Goal: Task Accomplishment & Management: Manage account settings

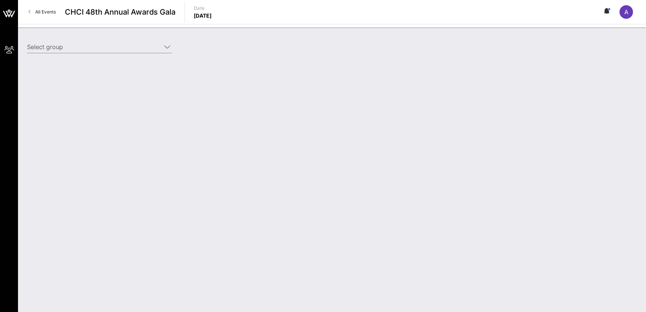
type input "[DEMOGRAPHIC_DATA] (AFSCME) ([DEMOGRAPHIC_DATA] (AFSCME)) [[PERSON_NAME], [EMAI…"
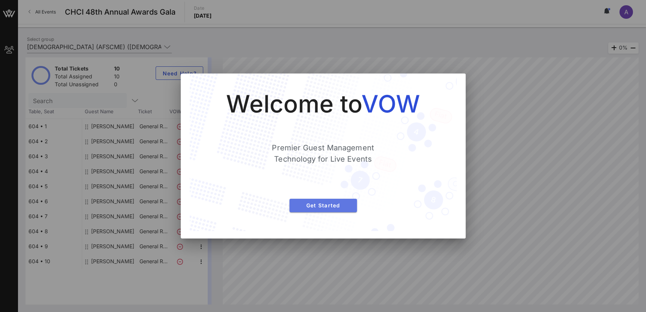
click at [335, 209] on button "Get Started" at bounding box center [322, 205] width 67 height 13
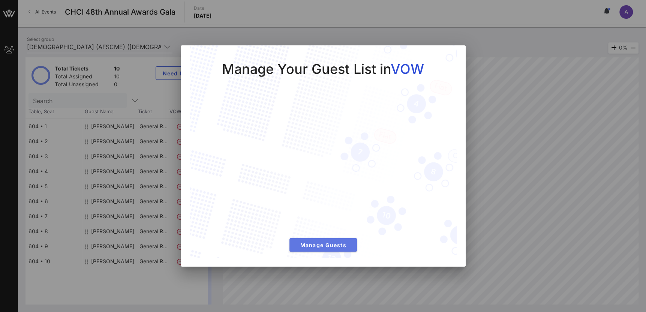
click at [334, 247] on span "Manage Guests" at bounding box center [322, 245] width 55 height 6
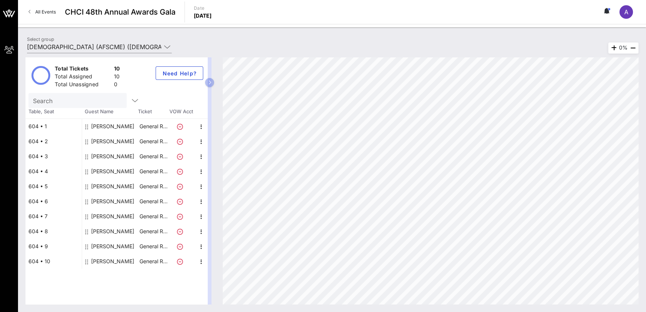
click at [109, 214] on div "[PERSON_NAME]" at bounding box center [112, 216] width 43 height 15
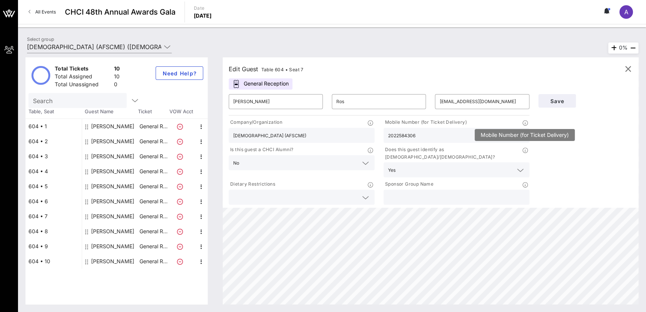
click at [527, 123] on icon at bounding box center [525, 122] width 5 height 5
click at [609, 11] on icon at bounding box center [607, 11] width 7 height 6
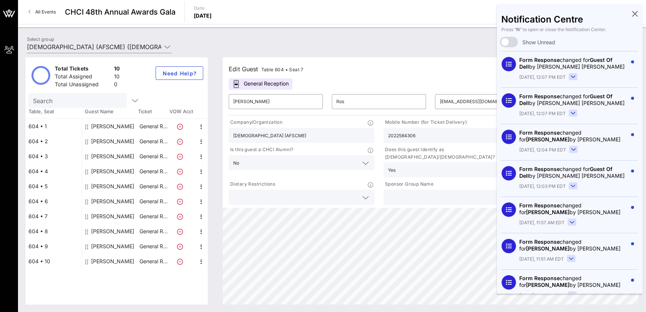
click at [572, 75] on rect at bounding box center [573, 76] width 8 height 7
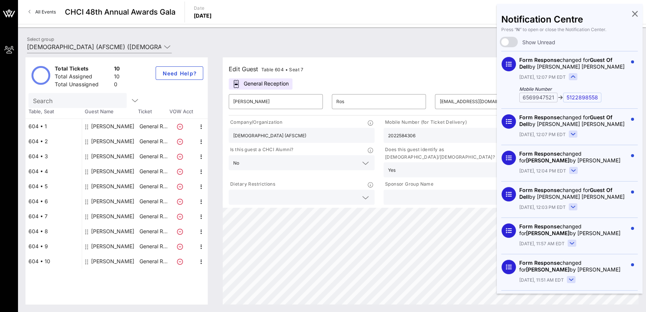
click at [572, 75] on rect at bounding box center [573, 76] width 8 height 7
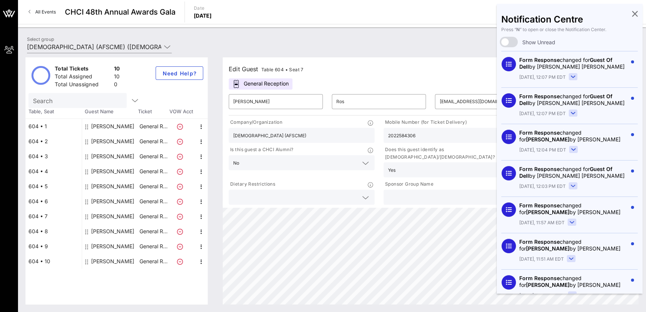
click at [574, 113] on rect at bounding box center [573, 113] width 8 height 7
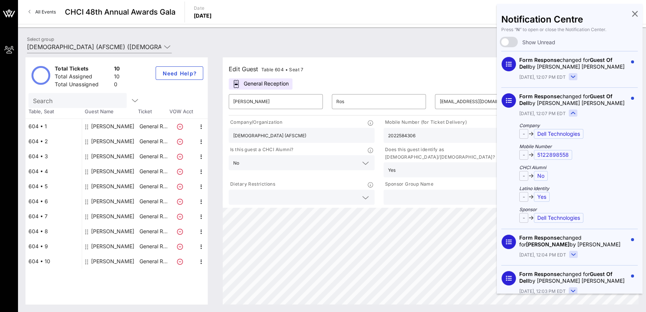
click at [574, 113] on rect at bounding box center [573, 113] width 8 height 7
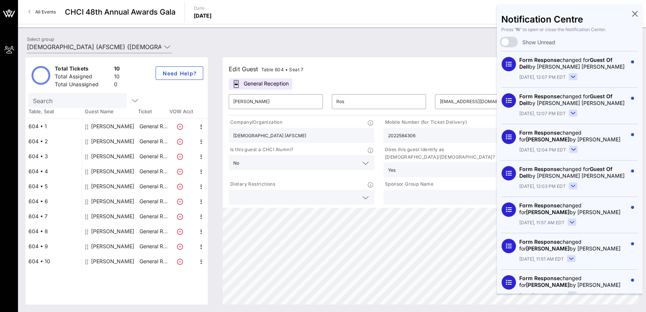
click at [574, 149] on rect at bounding box center [573, 149] width 8 height 7
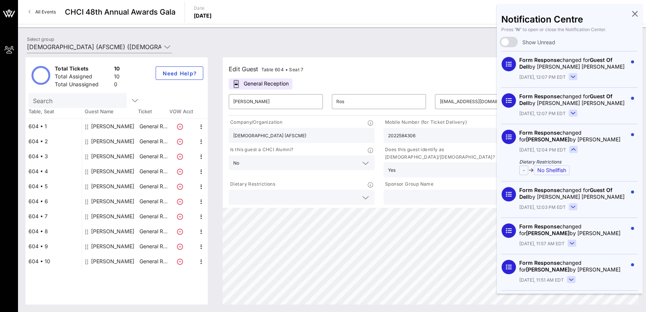
click at [574, 149] on rect at bounding box center [573, 149] width 8 height 7
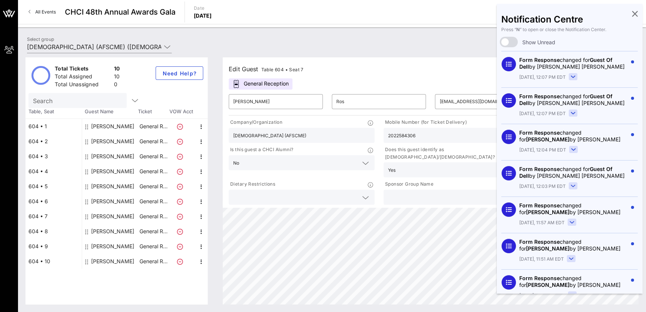
click at [571, 187] on rect at bounding box center [573, 186] width 8 height 7
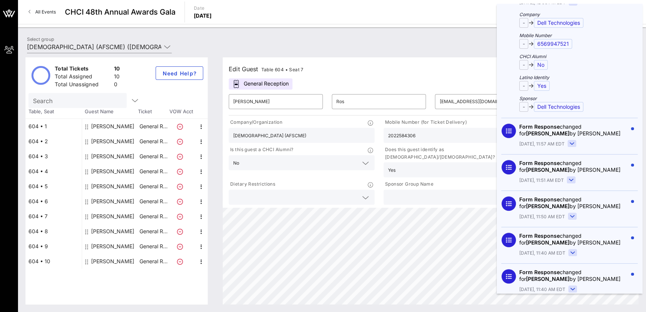
scroll to position [150, 0]
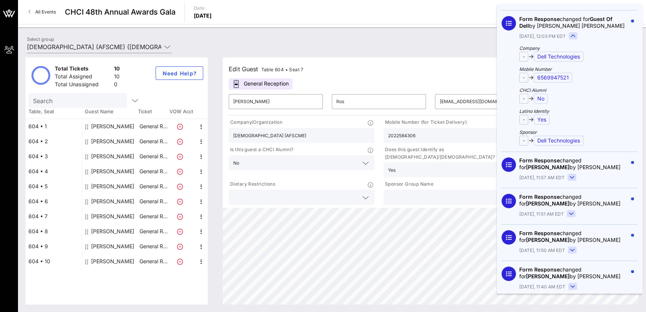
click at [572, 175] on rect at bounding box center [572, 177] width 8 height 7
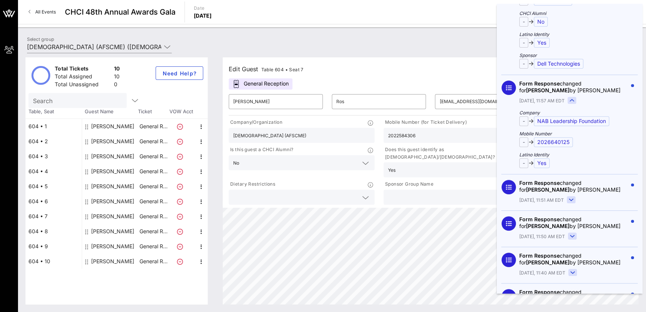
scroll to position [300, 0]
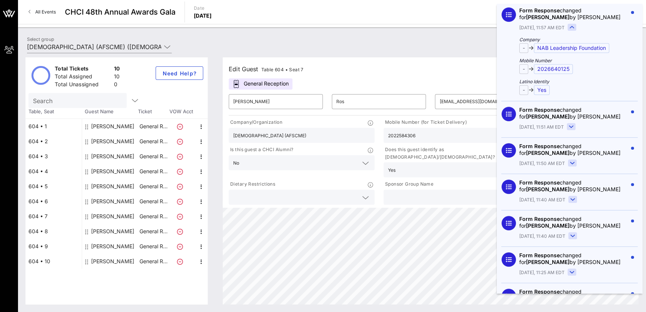
click at [570, 200] on rect at bounding box center [573, 199] width 8 height 7
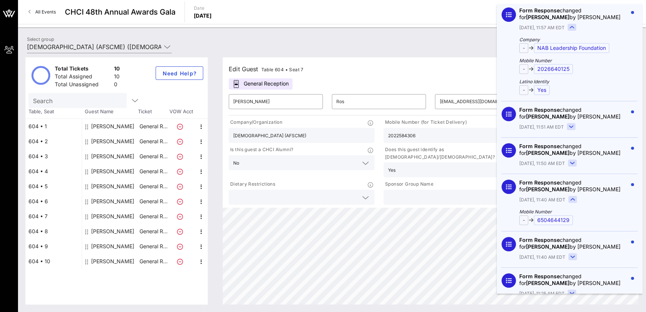
scroll to position [450, 0]
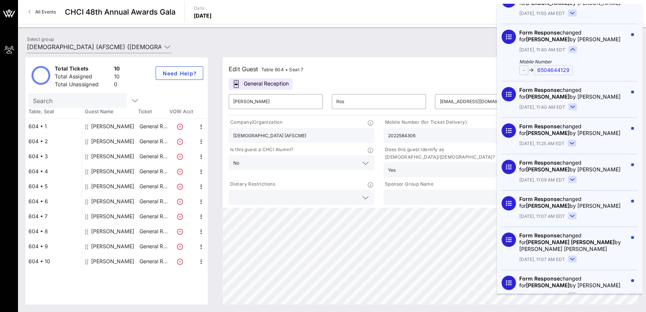
click at [569, 180] on rect at bounding box center [572, 179] width 8 height 7
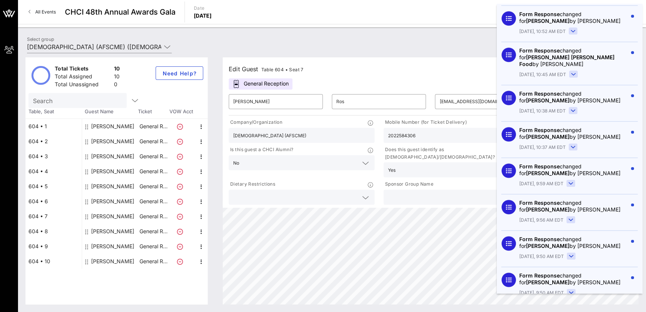
scroll to position [787, 0]
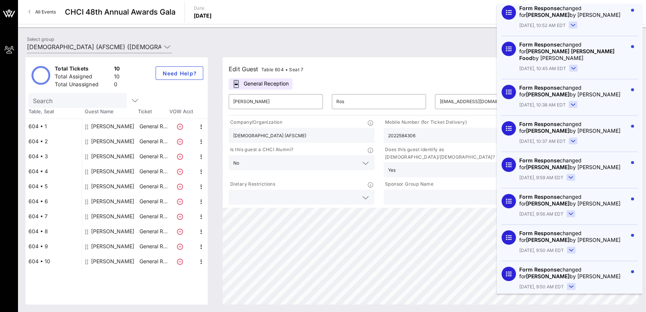
click at [570, 174] on rect at bounding box center [571, 177] width 8 height 7
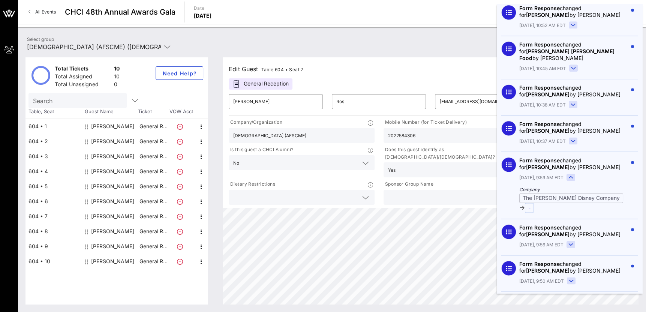
click at [572, 241] on rect at bounding box center [571, 244] width 8 height 7
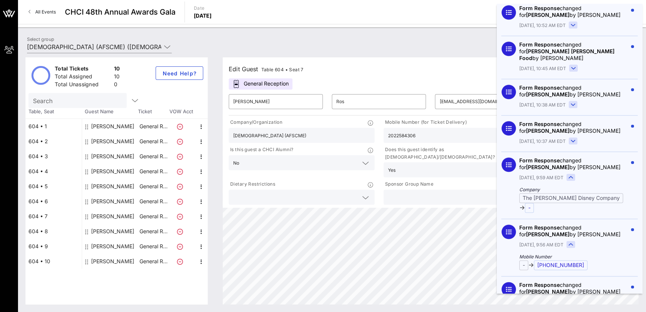
scroll to position [862, 0]
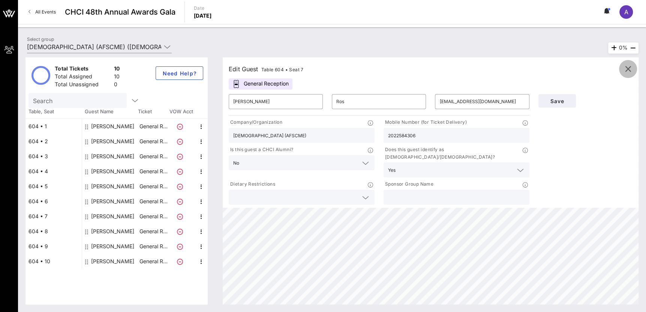
click at [628, 70] on icon "button" at bounding box center [627, 68] width 9 height 9
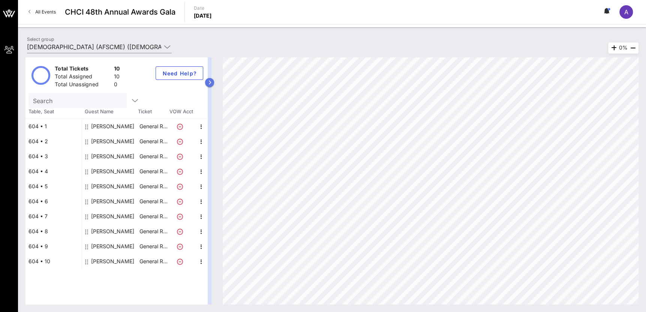
click at [210, 85] on button "button" at bounding box center [209, 82] width 9 height 9
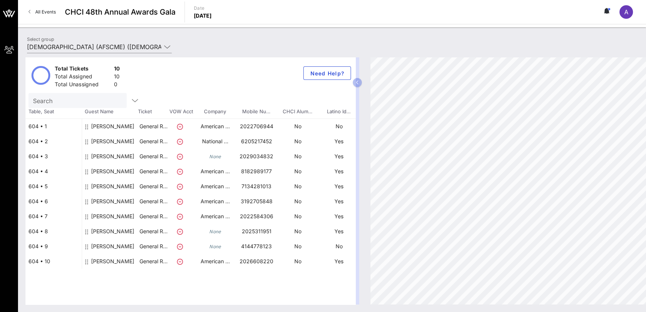
click at [253, 298] on div "Total Tickets 10 Total Assigned 10 Total Unassigned 0 Need Help? Search Table, …" at bounding box center [190, 180] width 330 height 247
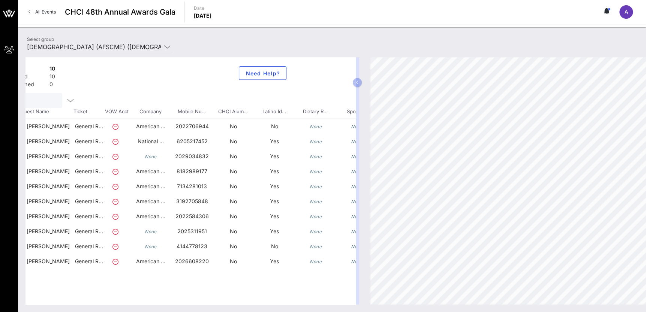
scroll to position [0, 0]
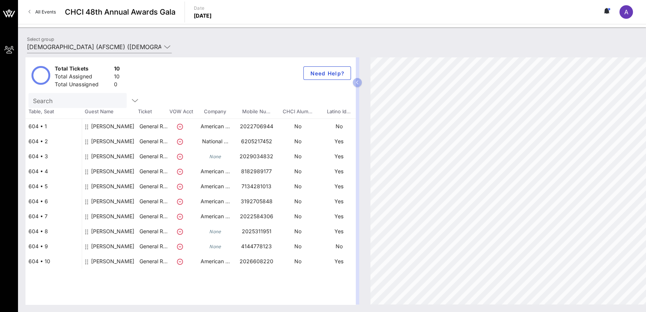
click at [37, 9] on span "All Events" at bounding box center [45, 12] width 21 height 6
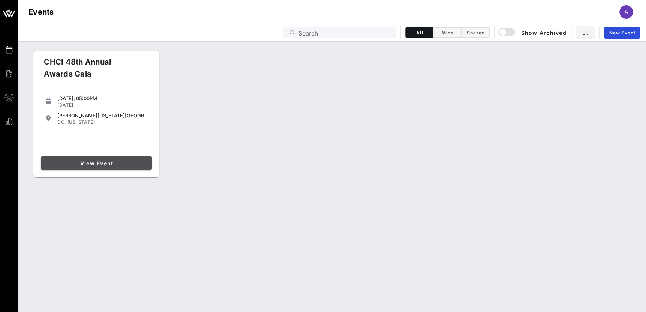
click at [112, 165] on span "View Event" at bounding box center [96, 163] width 105 height 6
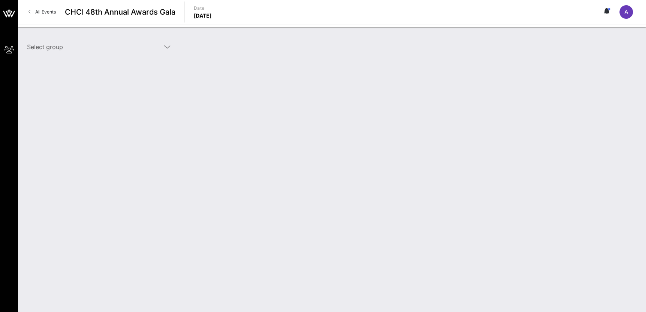
type input "[DEMOGRAPHIC_DATA] (AFSCME) ([DEMOGRAPHIC_DATA] (AFSCME)) [[PERSON_NAME], [EMAI…"
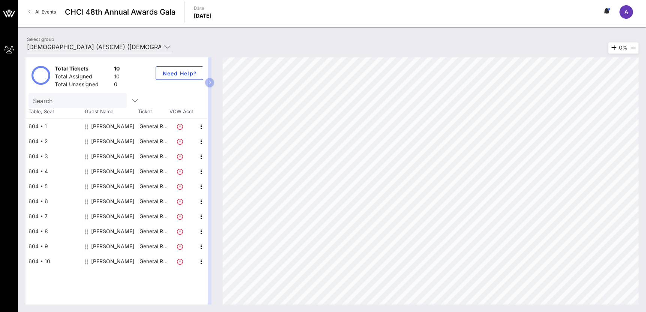
click at [51, 12] on span "All Events" at bounding box center [45, 12] width 21 height 6
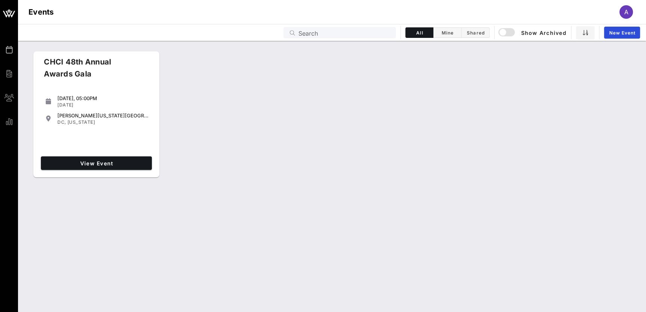
drag, startPoint x: 58, startPoint y: 97, endPoint x: 145, endPoint y: 113, distance: 88.5
click at [145, 113] on div "[DATE], 05:00PM [DATE] [PERSON_NAME][US_STATE][GEOGRAPHIC_DATA] [GEOGRAPHIC_DAT…" at bounding box center [96, 110] width 117 height 37
click at [355, 135] on div "CHCI 48th Annual Awards Gala [DATE], 05:00PM [DATE] [PERSON_NAME][US_STATE][GEO…" at bounding box center [332, 114] width 628 height 132
